Goal: Transaction & Acquisition: Purchase product/service

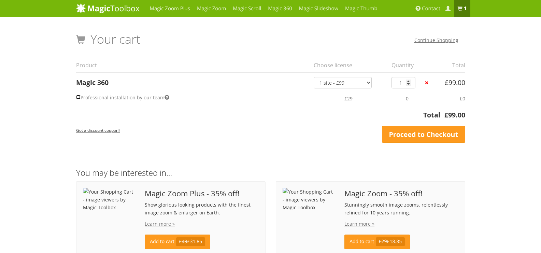
click at [79, 97] on input "Professional installation by our team" at bounding box center [78, 97] width 4 height 4
checkbox input "true"
click at [80, 97] on input "Professional installation by our team" at bounding box center [78, 97] width 4 height 4
checkbox input "false"
click at [399, 135] on link "Proceed to Checkout" at bounding box center [423, 134] width 83 height 17
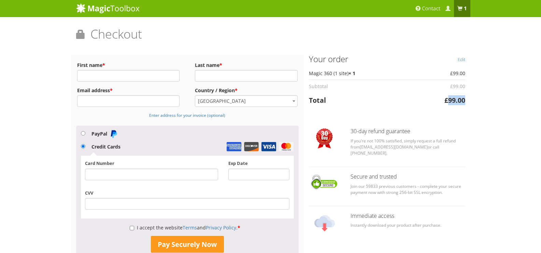
drag, startPoint x: 447, startPoint y: 101, endPoint x: 464, endPoint y: 100, distance: 17.1
click at [464, 100] on bdi "£ 99.00" at bounding box center [455, 100] width 21 height 9
click at [437, 100] on td "£ 99.00" at bounding box center [439, 100] width 52 height 15
drag, startPoint x: 445, startPoint y: 100, endPoint x: 468, endPoint y: 100, distance: 22.5
click at [468, 100] on div "Edit Your order Product Total Magic 360 (1 site) × 1 £ 99.00 Subtotal £ 99.00 T…" at bounding box center [387, 144] width 167 height 179
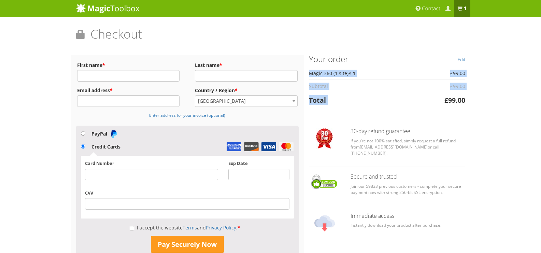
copy table "Product Total Magic 360 (1 site) × 1 £ 99.00 Subtotal £ 99.00 Total"
click at [92, 9] on img at bounding box center [108, 8] width 64 height 10
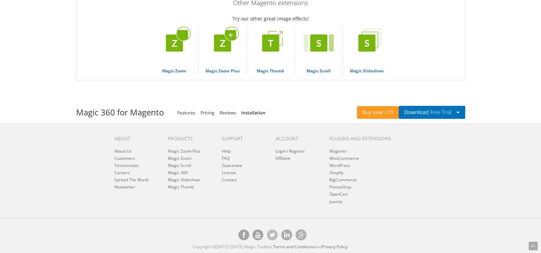
scroll to position [2263, 0]
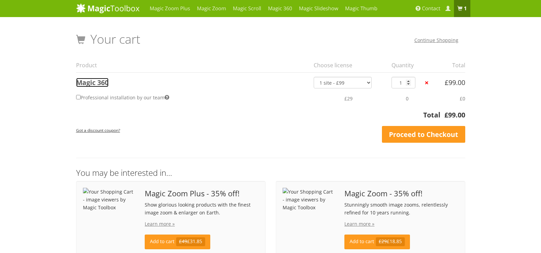
click at [96, 80] on link "Magic 360" at bounding box center [92, 82] width 32 height 9
